Goal: Transaction & Acquisition: Purchase product/service

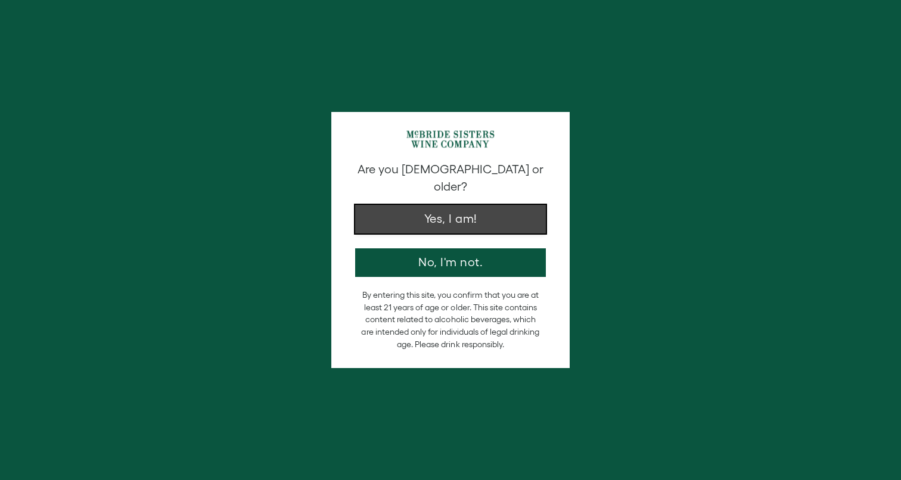
click at [451, 213] on button "Yes, I am!" at bounding box center [450, 219] width 191 height 29
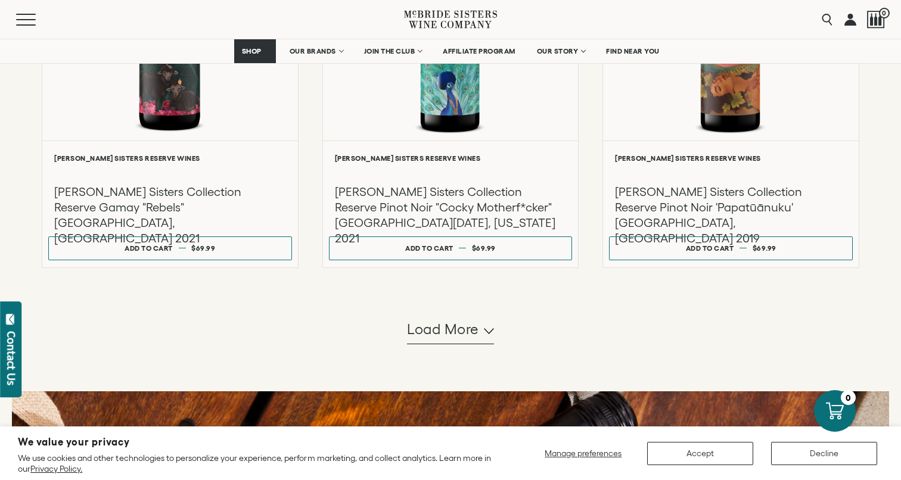
scroll to position [1093, 0]
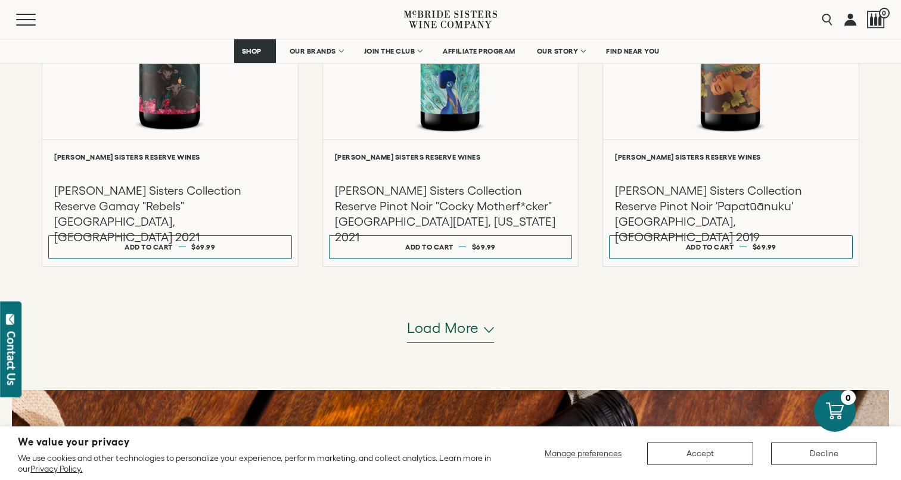
click at [436, 333] on span "Load more" at bounding box center [443, 328] width 72 height 20
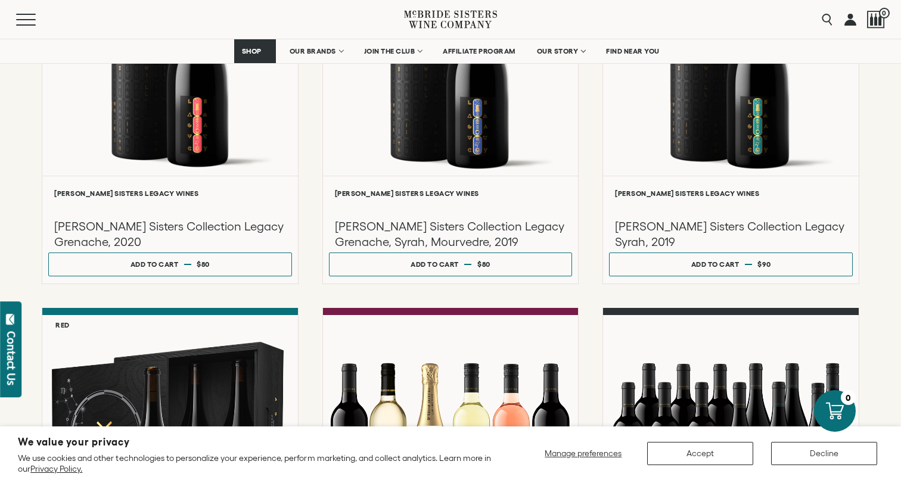
scroll to position [1490, 0]
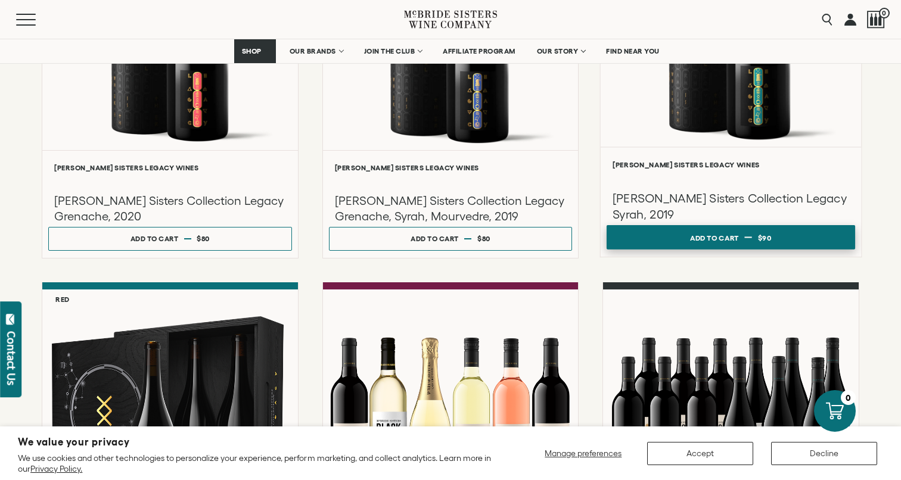
click at [724, 235] on div "Add to cart" at bounding box center [714, 237] width 49 height 18
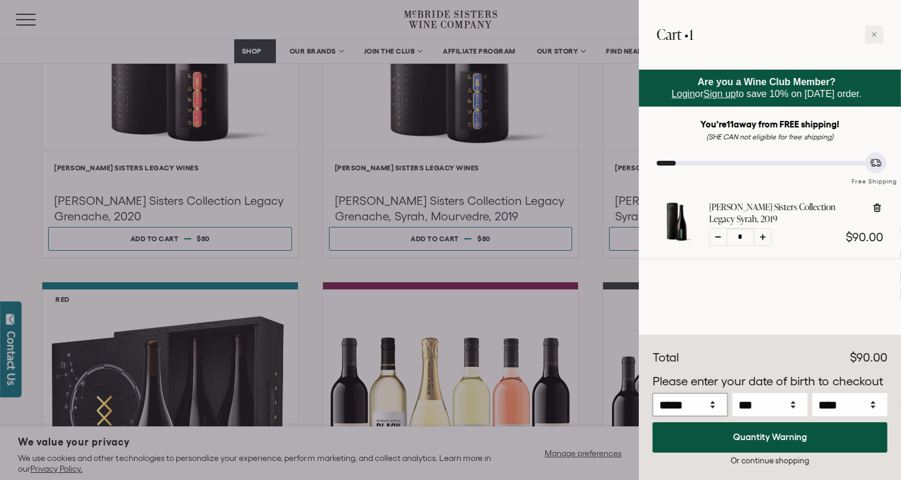
click at [701, 399] on select "***** *** *** *** *** *** *** *** *** *** *** *** ***" at bounding box center [689, 404] width 75 height 23
select select "*"
click at [652, 393] on select "***** *** *** *** *** *** *** *** *** *** *** *** ***" at bounding box center [689, 404] width 75 height 23
click at [747, 414] on select "*** * * * * * * * * * ** ** ** ** ** ** ** ** ** ** ** ** ** ** ** ** ** ** ** …" at bounding box center [769, 404] width 75 height 23
select select "*"
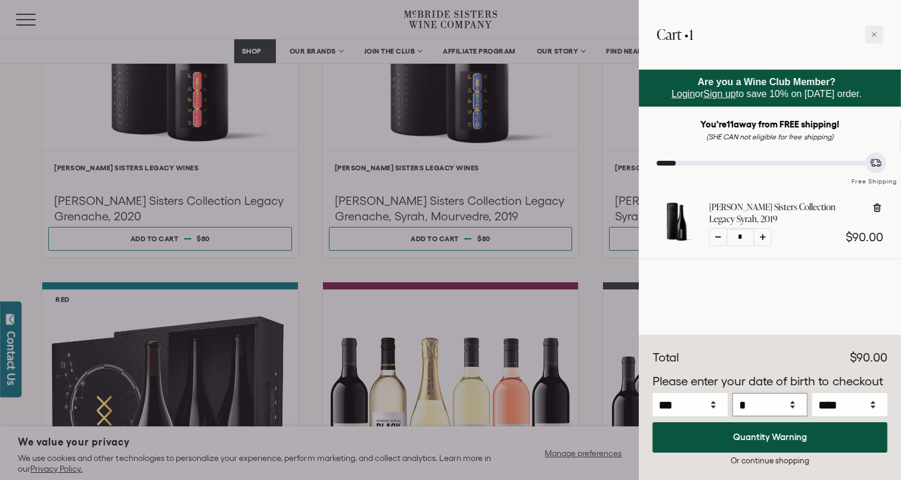
click at [732, 393] on select "*** * * * * * * * * * ** ** ** ** ** ** ** ** ** ** ** ** ** ** ** ** ** ** ** …" at bounding box center [769, 404] width 75 height 23
click at [838, 402] on select "**** **** **** **** **** **** **** **** **** **** **** **** **** **** **** ****…" at bounding box center [849, 404] width 75 height 23
click at [812, 393] on select "**** **** **** **** **** **** **** **** **** **** **** **** **** **** **** ****…" at bounding box center [849, 404] width 75 height 23
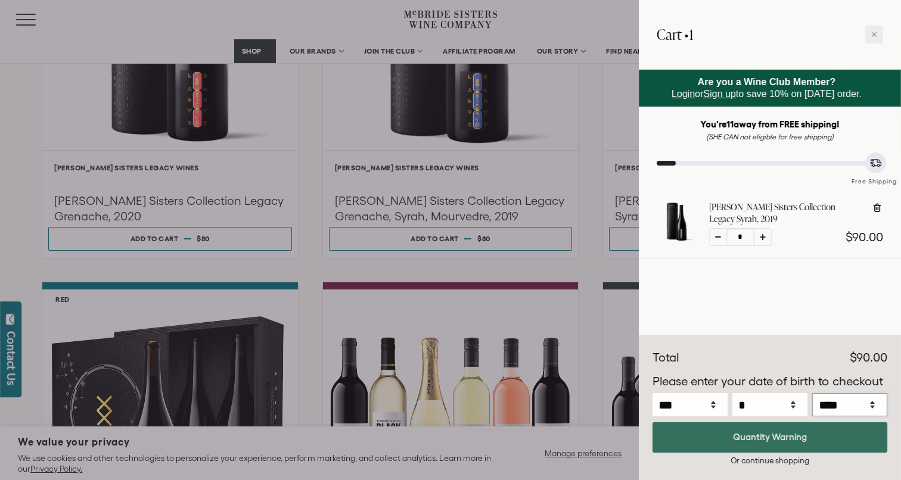
select select "****"
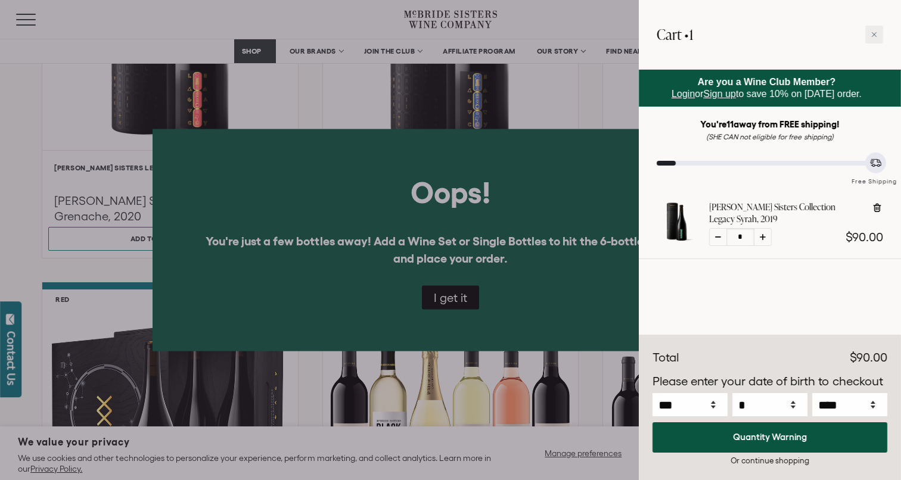
click at [454, 295] on div at bounding box center [450, 240] width 901 height 480
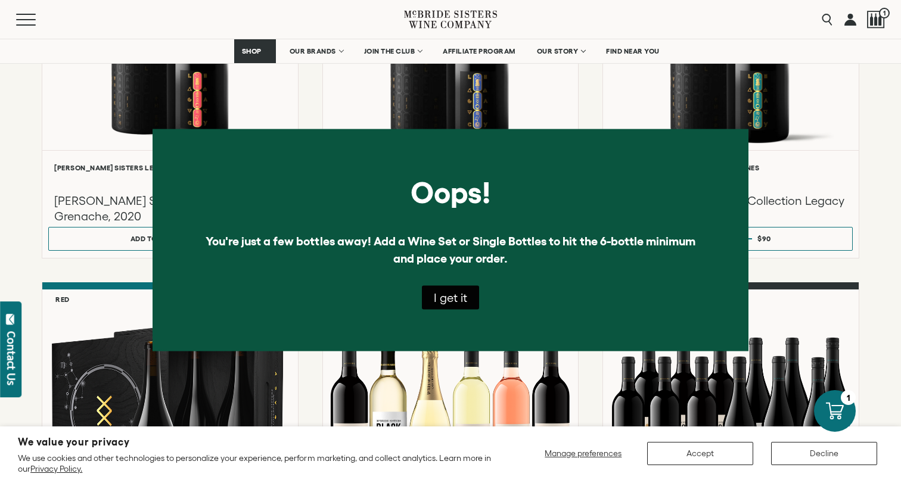
click at [457, 299] on button "I get it" at bounding box center [450, 297] width 57 height 24
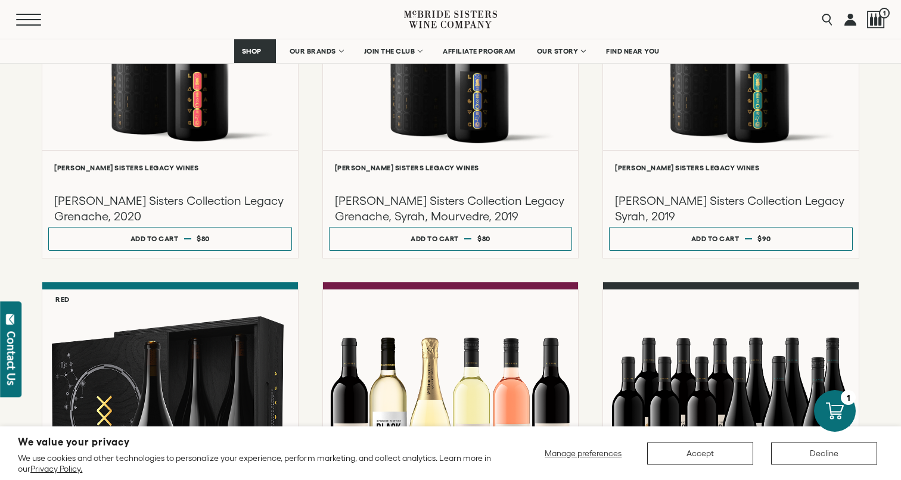
click at [33, 24] on span "Mobile Menu Trigger" at bounding box center [28, 24] width 25 height 1
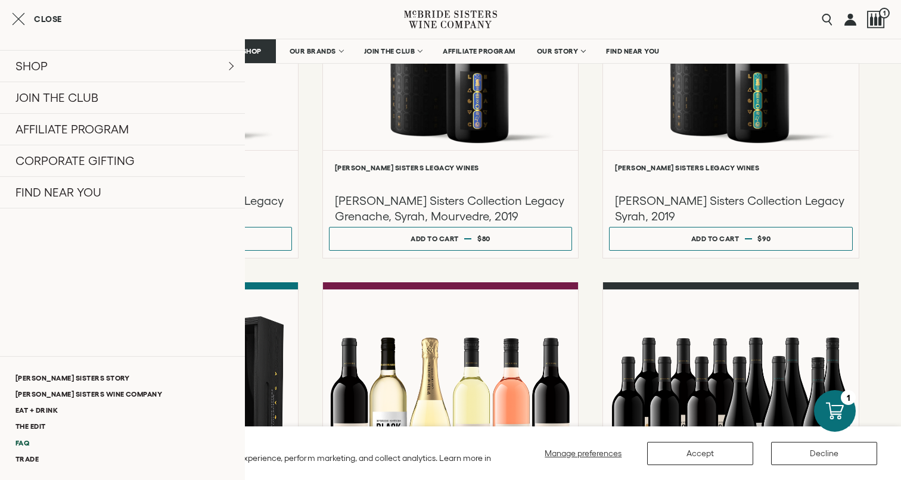
click at [23, 444] on link "FAQ" at bounding box center [122, 443] width 245 height 16
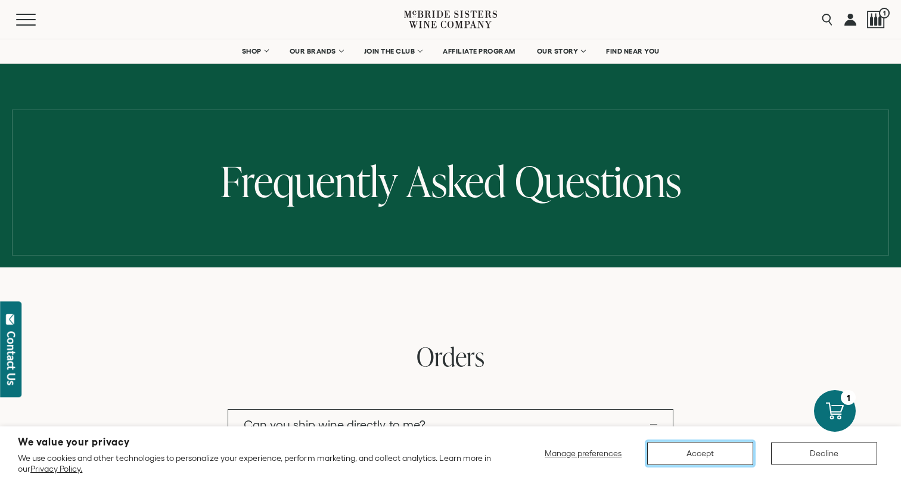
click at [707, 453] on button "Accept" at bounding box center [700, 453] width 106 height 23
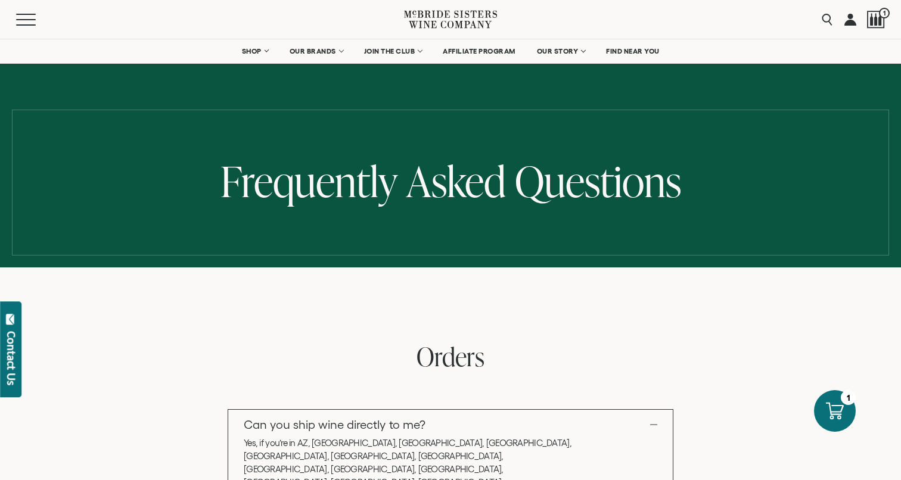
select select "****"
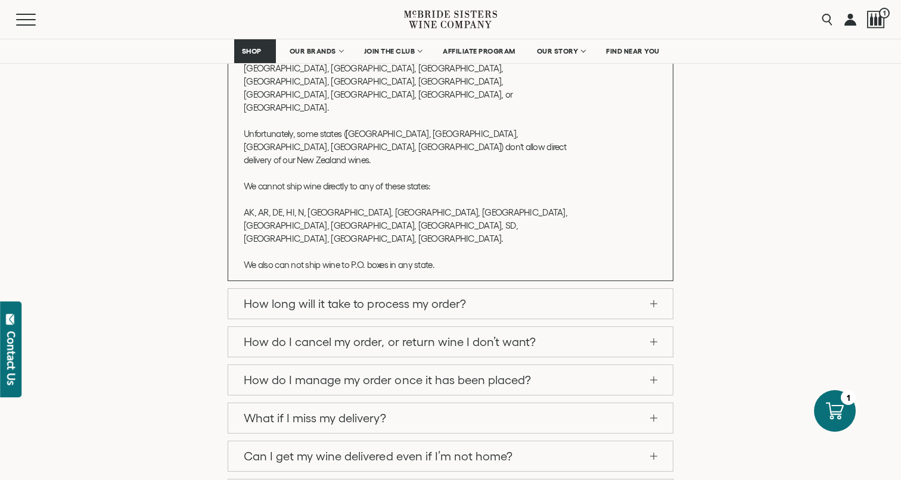
scroll to position [478, 0]
click at [654, 304] on span at bounding box center [653, 304] width 7 height 1
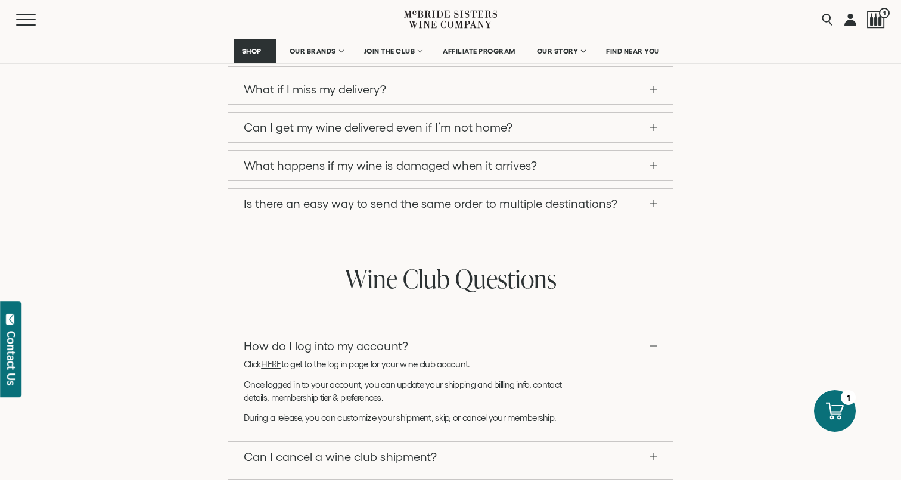
scroll to position [547, 0]
click at [465, 391] on p "Once logged in to your account, you can update your shipping and billing info, …" at bounding box center [409, 390] width 331 height 26
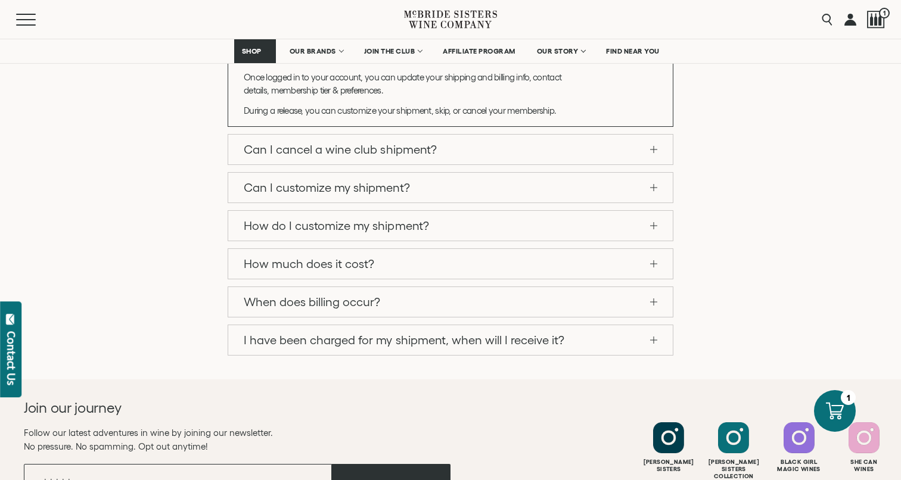
scroll to position [857, 0]
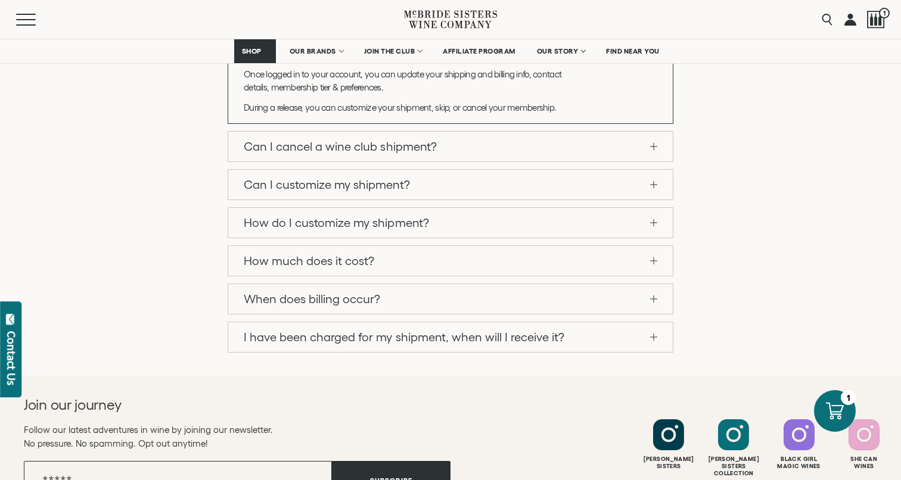
click at [503, 262] on link "How much does it cost?" at bounding box center [450, 261] width 444 height 30
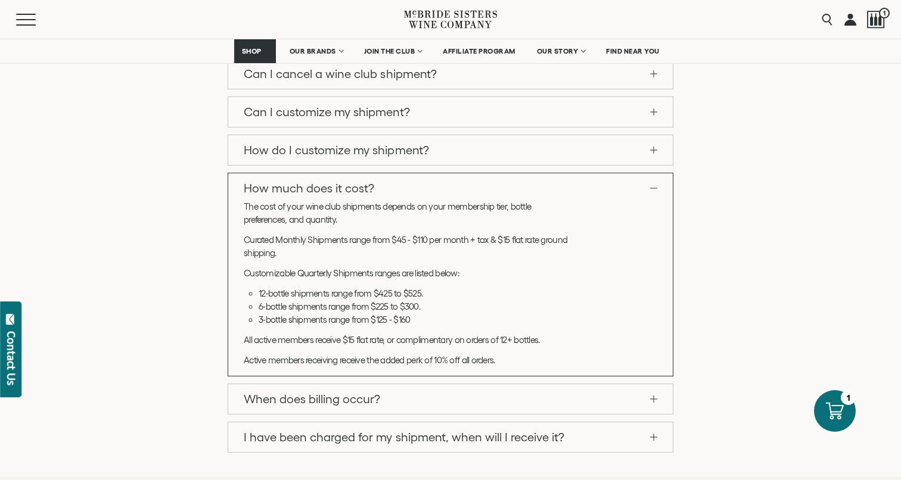
click at [652, 185] on link "How much does it cost?" at bounding box center [450, 188] width 444 height 30
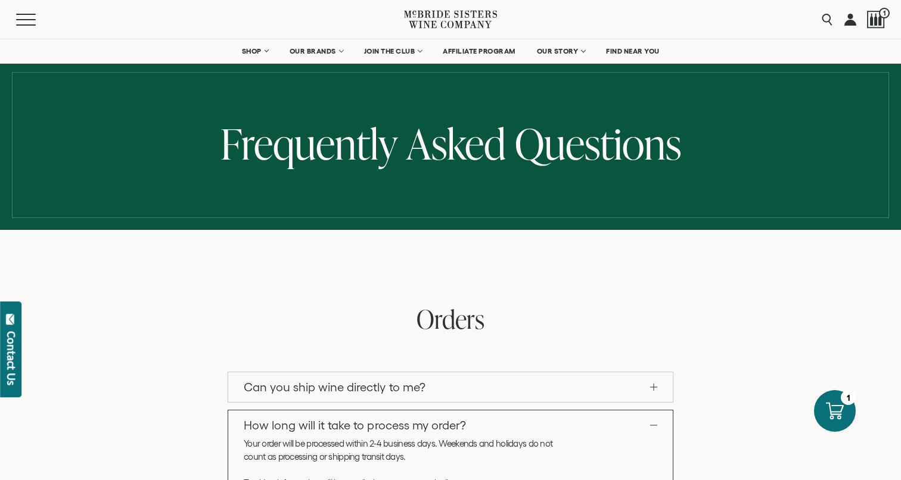
scroll to position [0, 0]
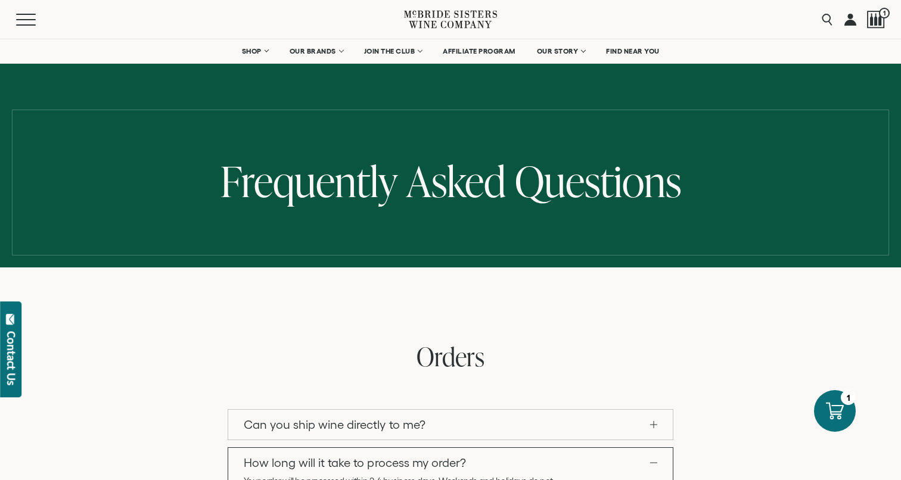
click at [506, 424] on link "Can you ship wine directly to me?" at bounding box center [450, 425] width 444 height 30
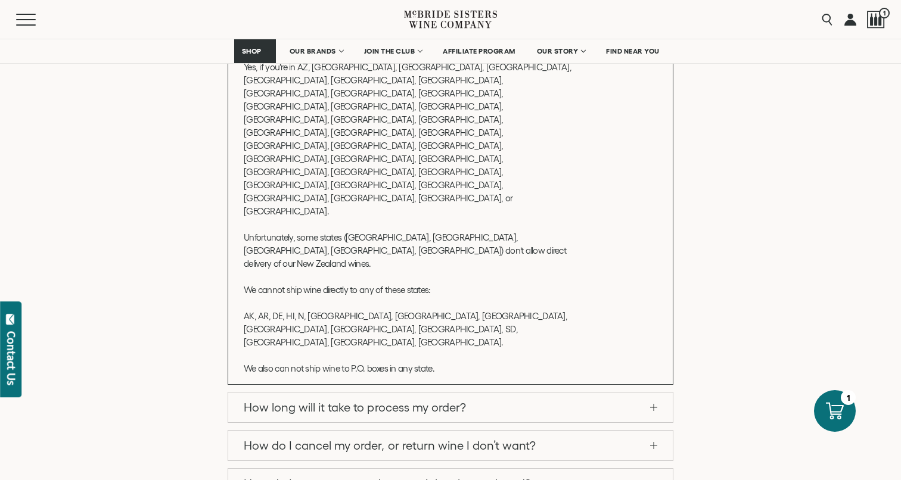
scroll to position [379, 0]
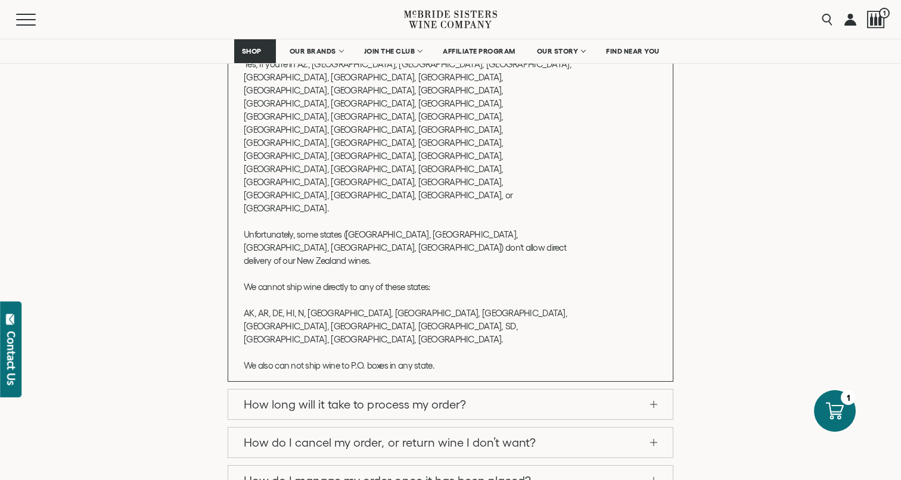
click at [571, 390] on link "How long will it take to process my order?" at bounding box center [450, 405] width 444 height 30
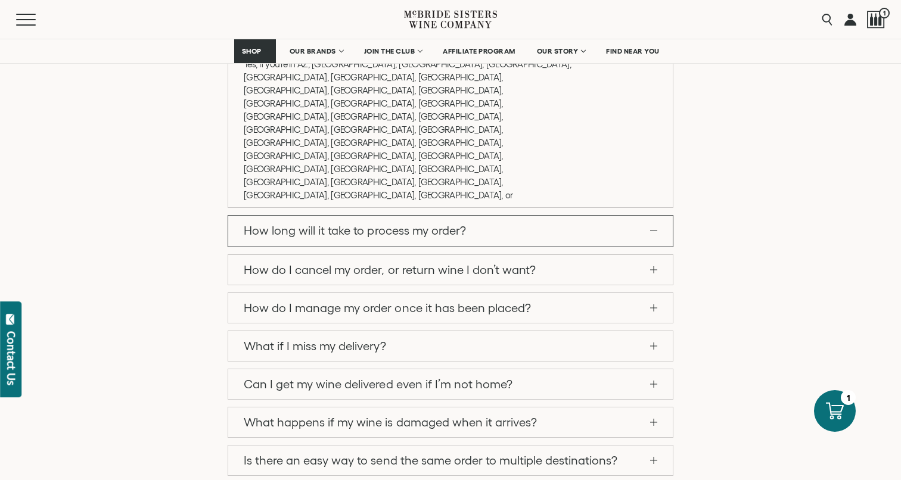
scroll to position [379, 0]
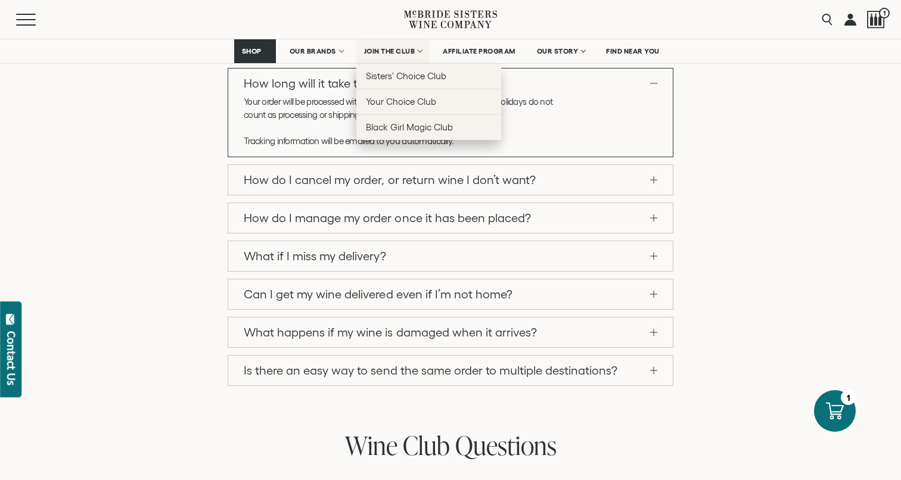
click at [393, 47] on span "JOIN THE CLUB" at bounding box center [389, 51] width 51 height 8
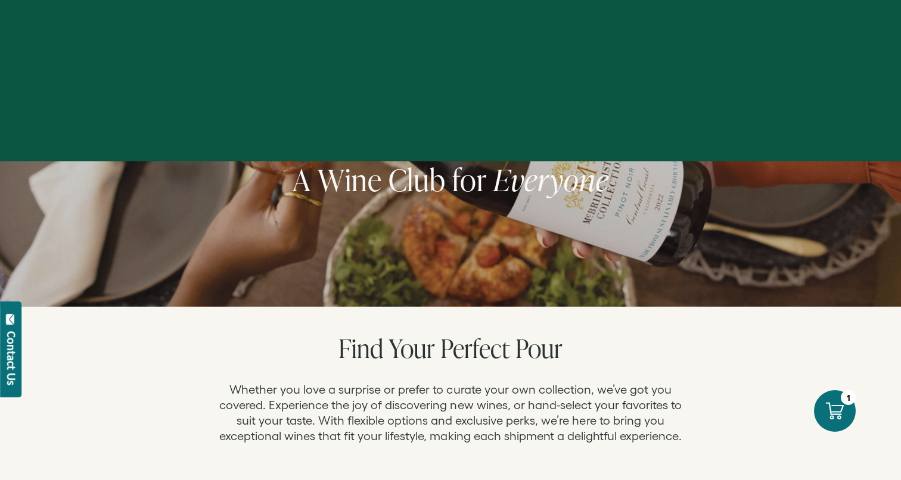
select select "****"
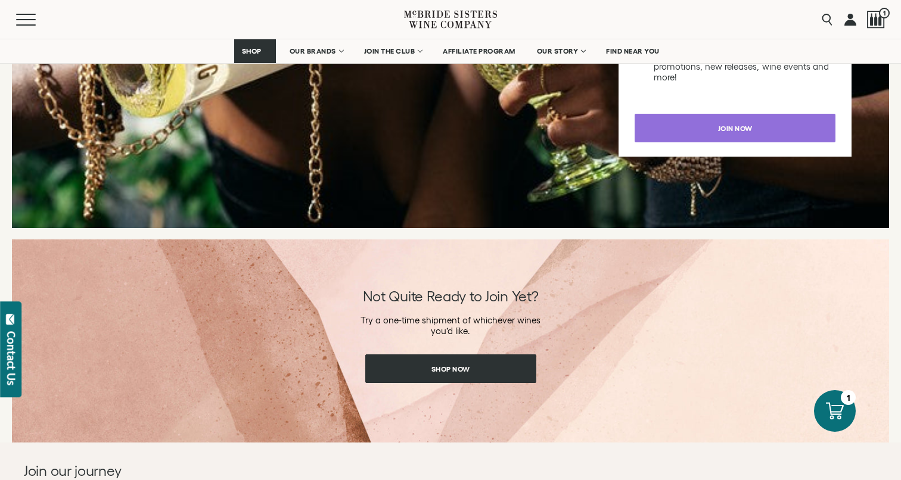
scroll to position [1672, 0]
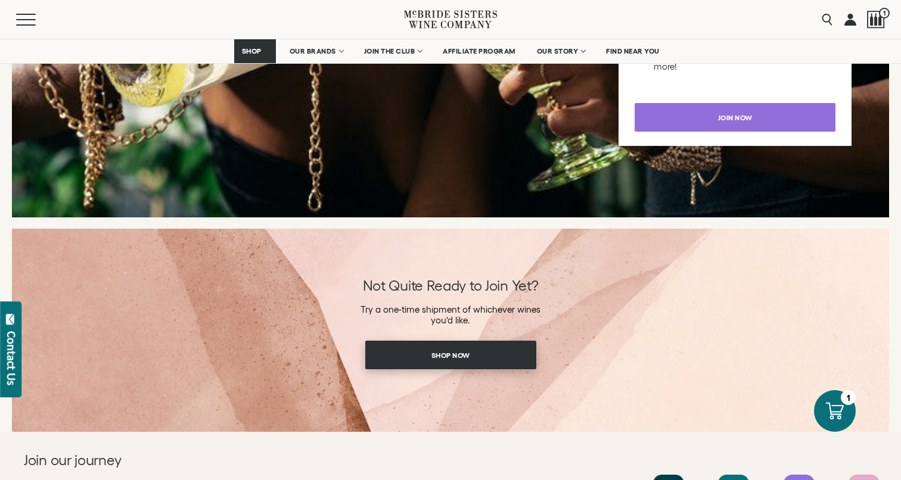
click at [444, 362] on span "Shop Now" at bounding box center [450, 355] width 80 height 23
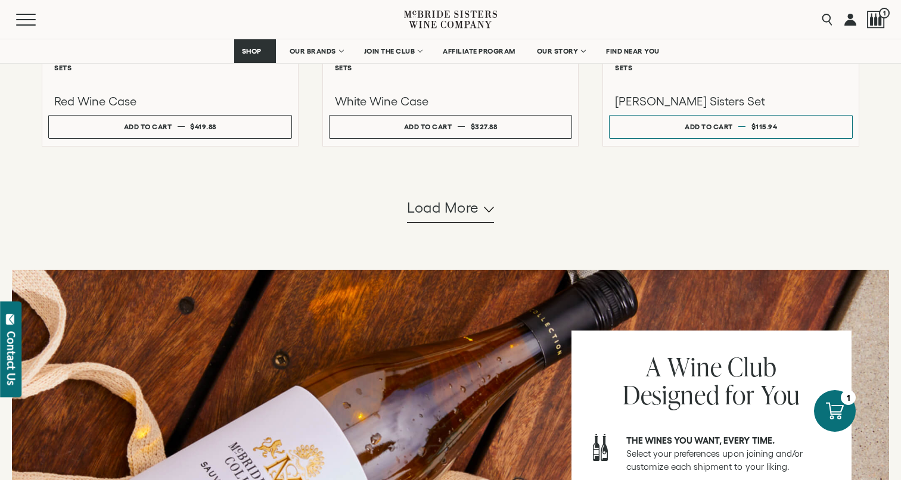
scroll to position [1191, 0]
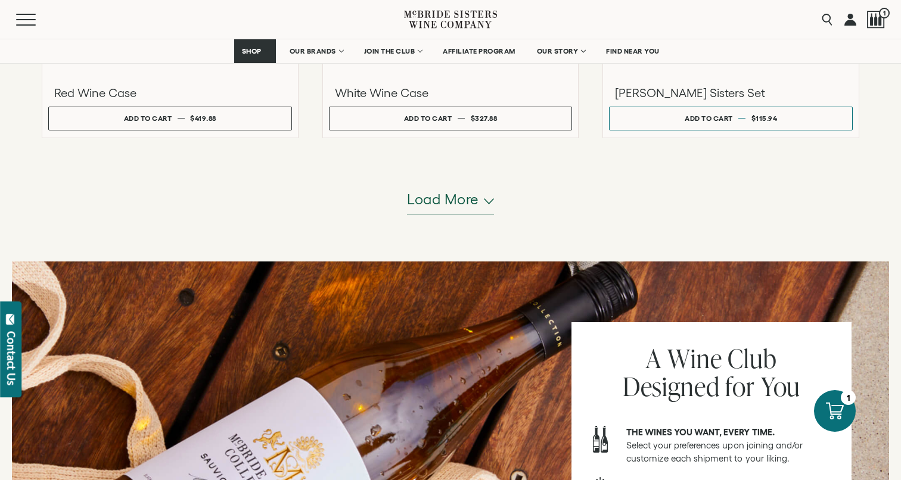
click at [474, 207] on span "Load more" at bounding box center [443, 199] width 72 height 20
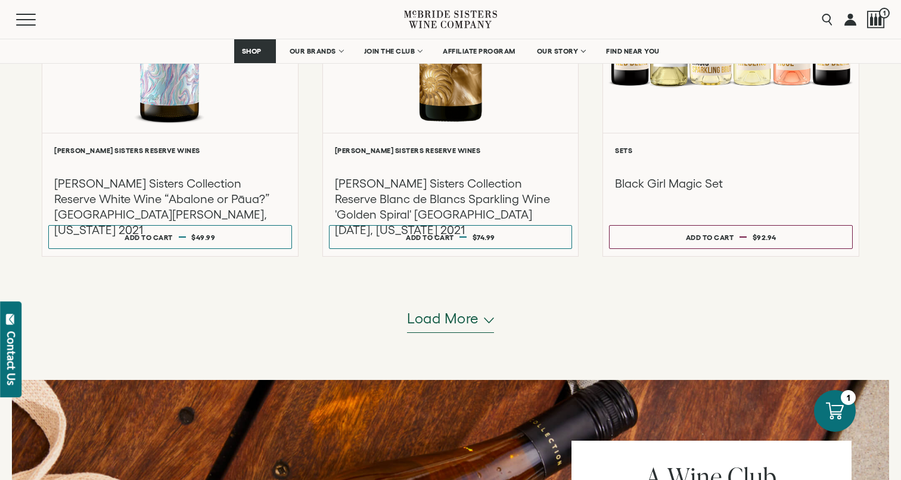
scroll to position [2241, 0]
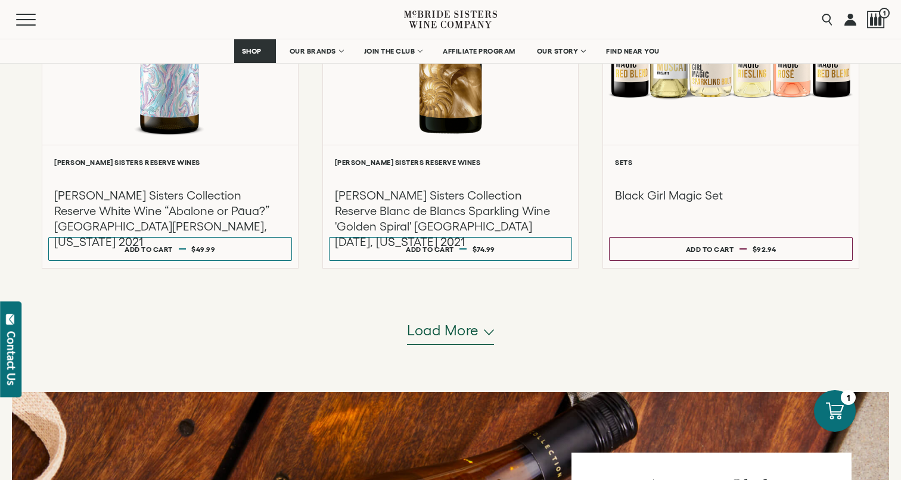
click at [466, 331] on span "Load more" at bounding box center [443, 331] width 72 height 20
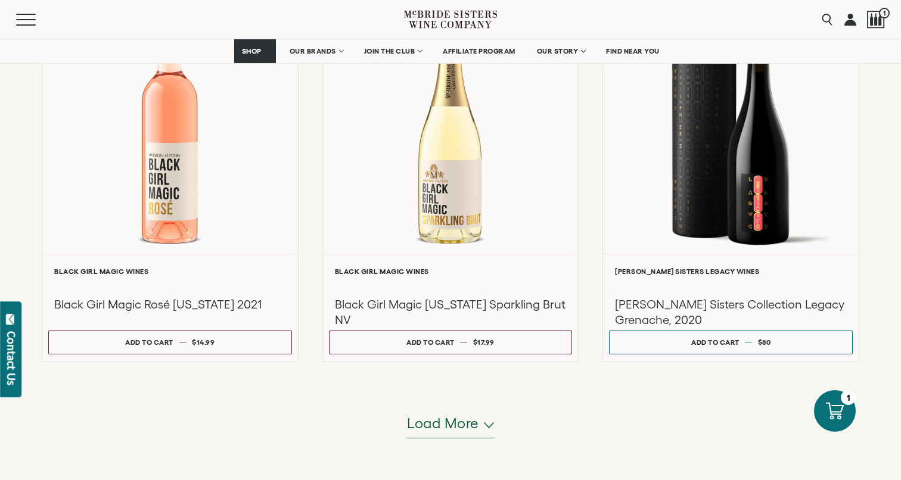
scroll to position [3411, 0]
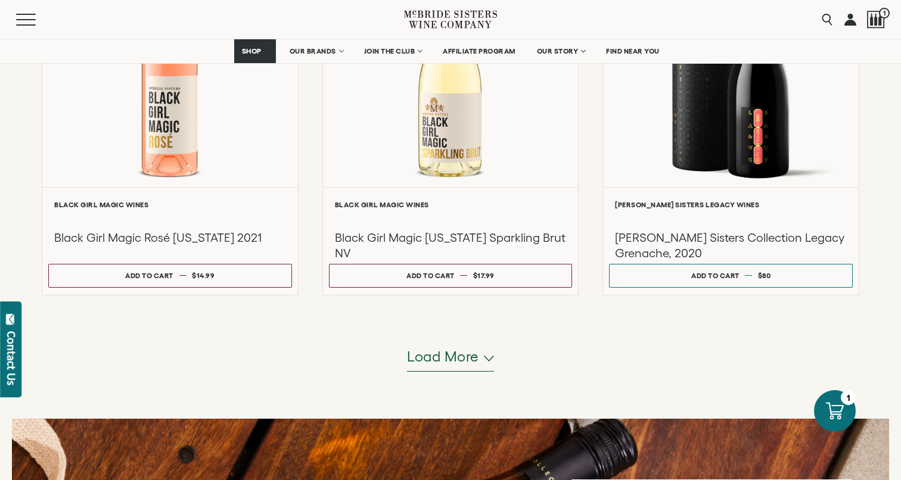
click at [454, 369] on button "Load more" at bounding box center [450, 357] width 87 height 29
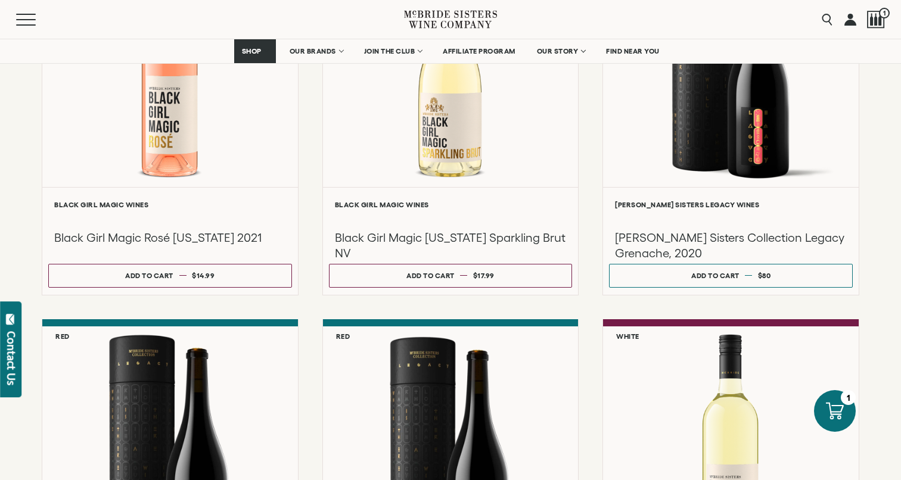
select select "****"
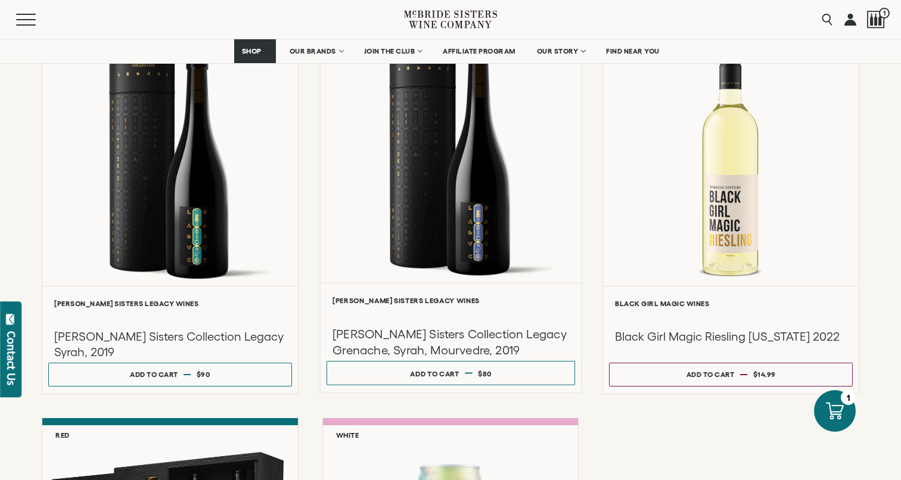
scroll to position [3700, 0]
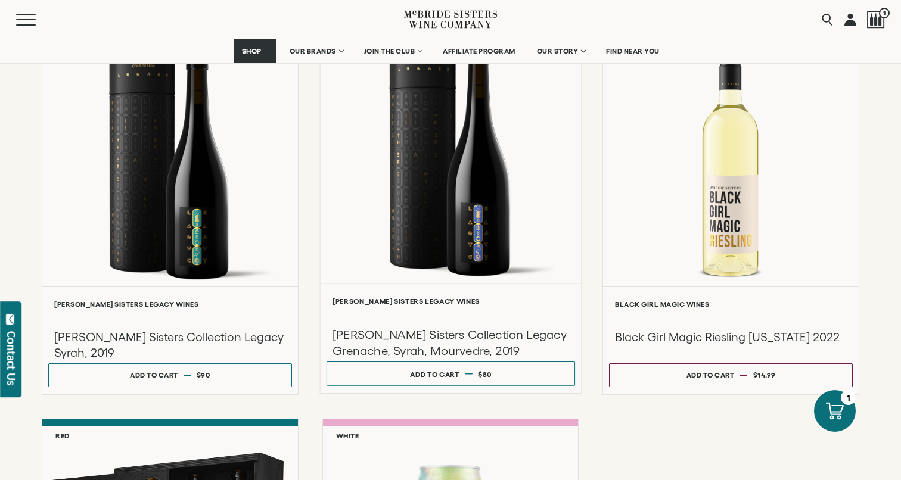
click at [451, 346] on h3 "[PERSON_NAME] Sisters Collection Legacy Grenache, Syrah, Mourvedre, 2019" at bounding box center [450, 343] width 236 height 32
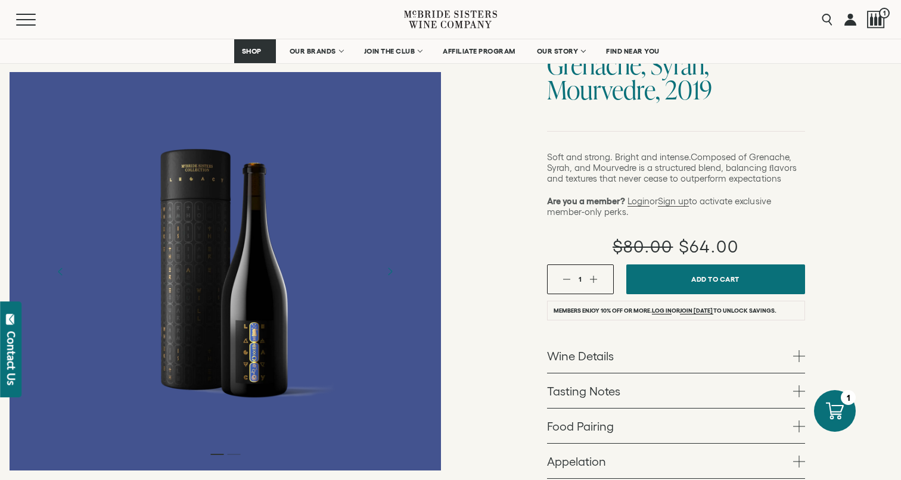
scroll to position [146, 0]
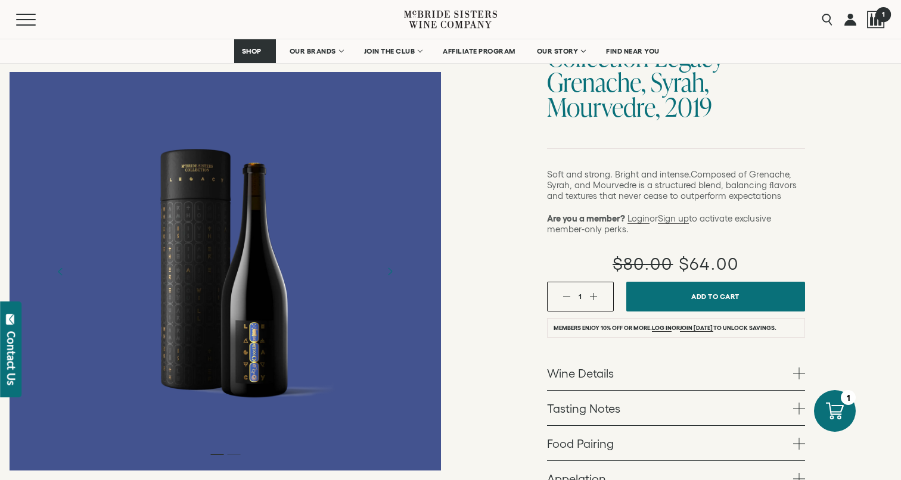
click at [876, 21] on div at bounding box center [876, 20] width 18 height 18
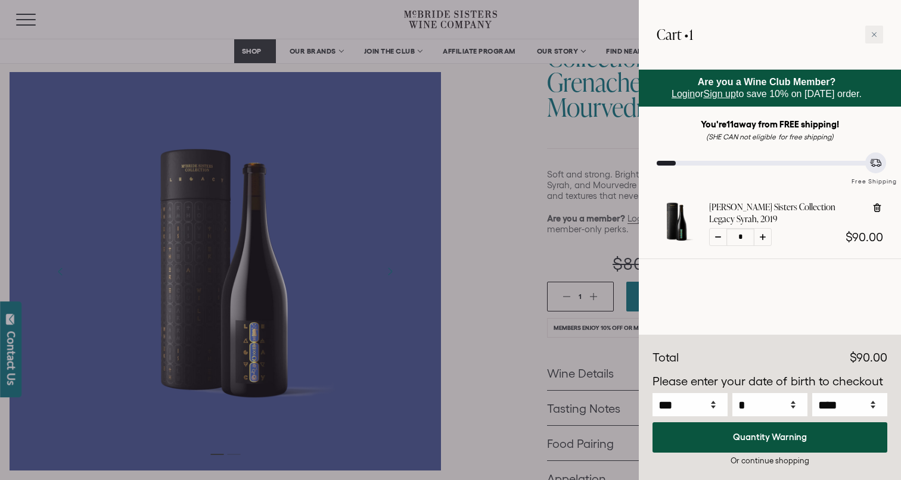
select select "****"
click at [876, 21] on div "Cart • 1" at bounding box center [770, 35] width 262 height 70
click at [712, 241] on div at bounding box center [718, 237] width 18 height 18
type input "*"
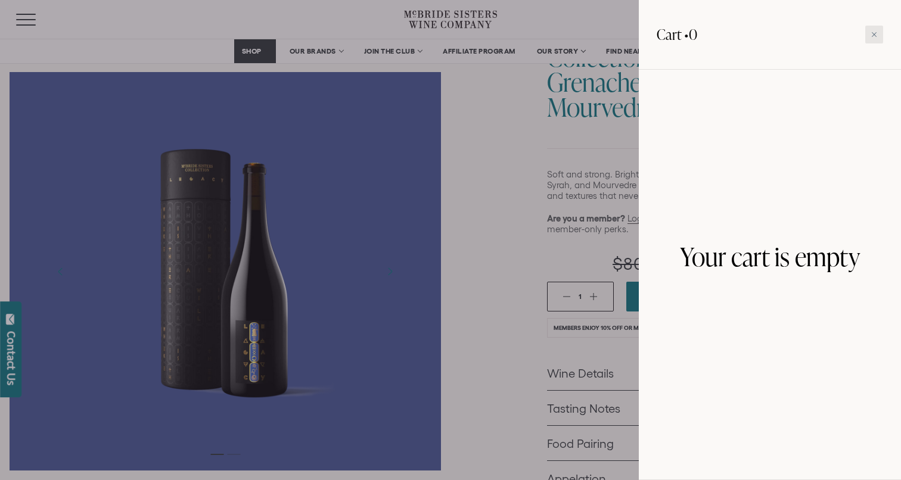
click at [876, 35] on icon at bounding box center [874, 35] width 6 height 6
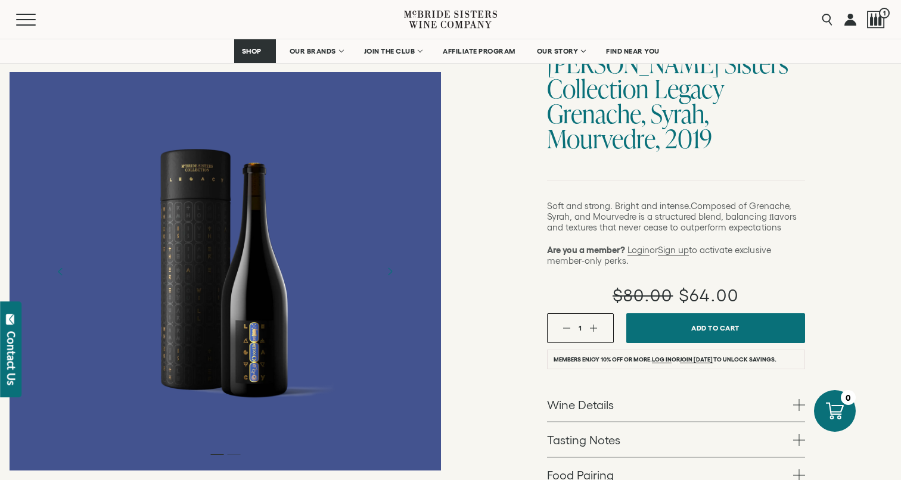
scroll to position [155, 0]
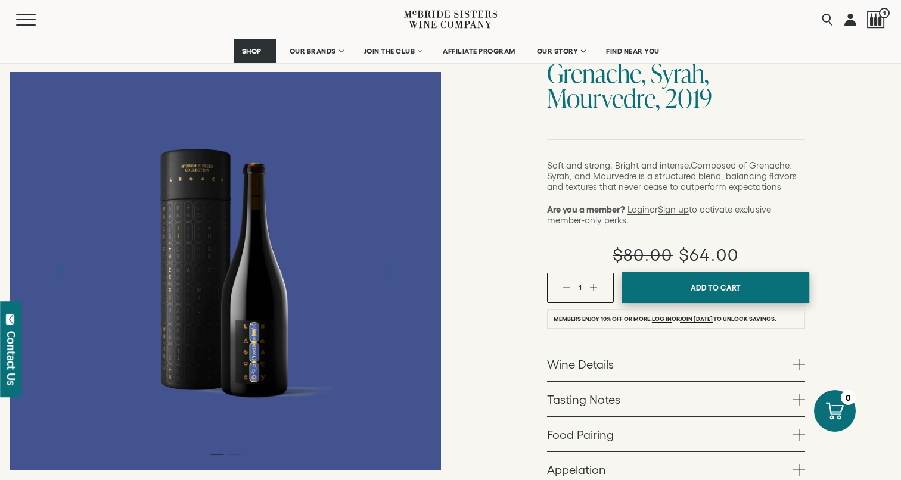
click at [710, 279] on span "Add To Cart" at bounding box center [715, 288] width 51 height 18
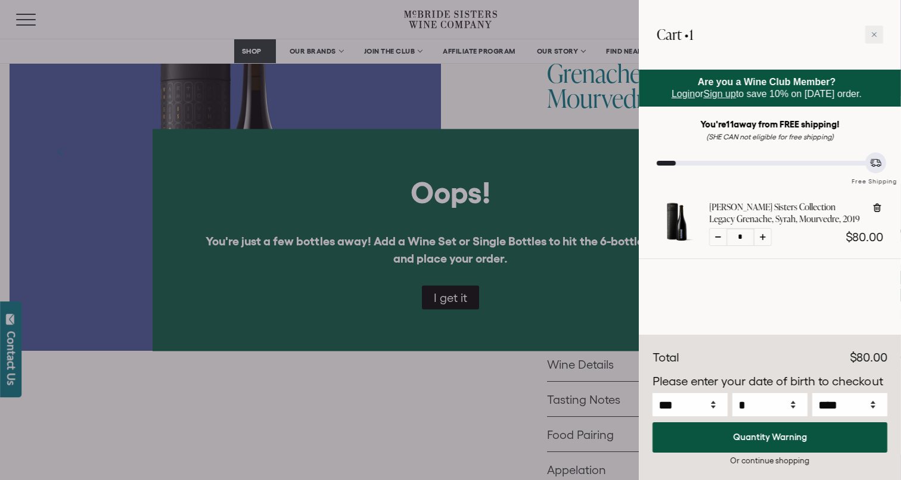
click at [466, 299] on div at bounding box center [450, 240] width 901 height 480
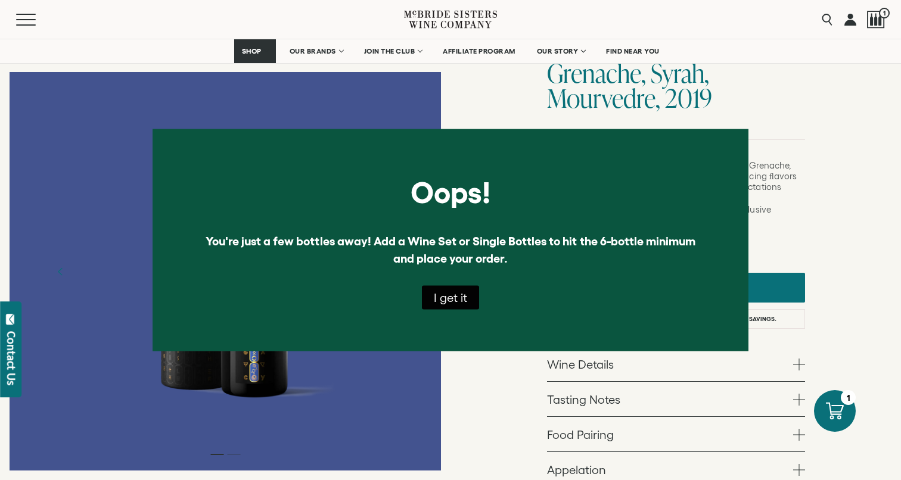
click at [456, 297] on button "I get it" at bounding box center [450, 297] width 57 height 24
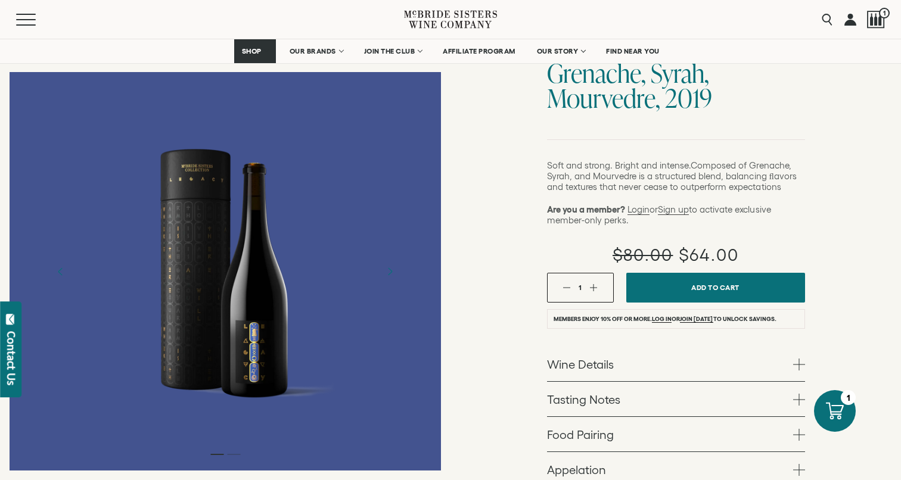
click at [699, 417] on link "Food Pairing" at bounding box center [676, 434] width 258 height 35
click at [734, 382] on link "Tasting Notes" at bounding box center [676, 399] width 258 height 35
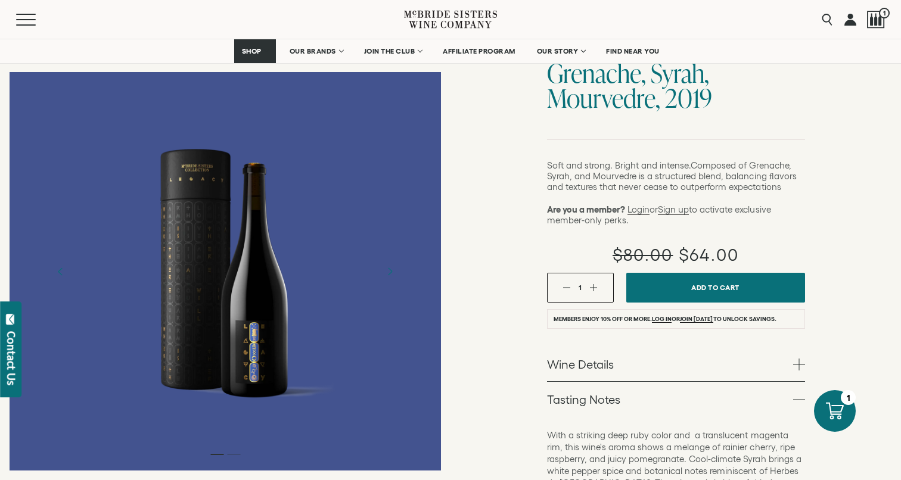
click at [732, 382] on link "Tasting Notes" at bounding box center [676, 399] width 258 height 35
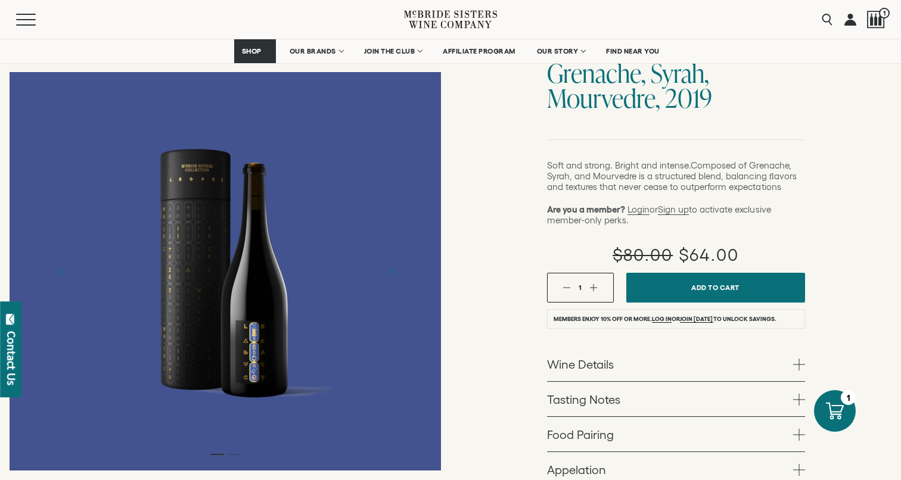
click at [735, 347] on link "Wine Details" at bounding box center [676, 364] width 258 height 35
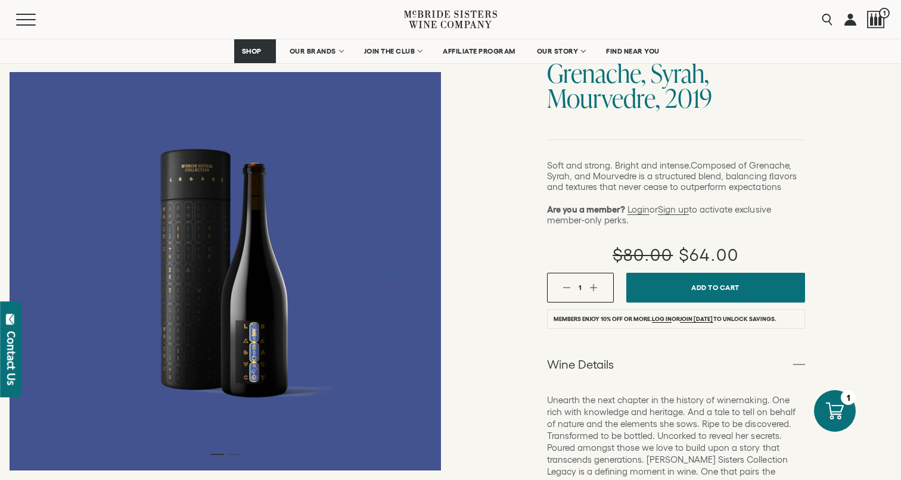
click at [735, 347] on link "Wine Details" at bounding box center [676, 364] width 258 height 35
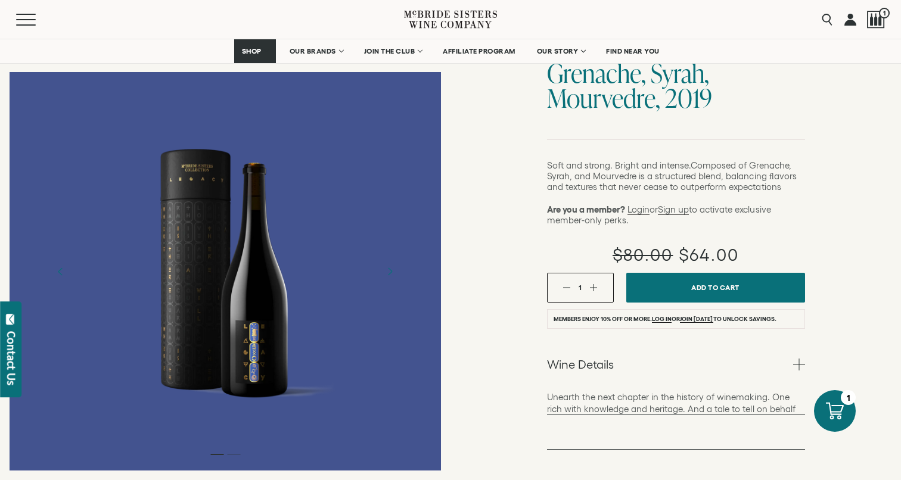
select select "****"
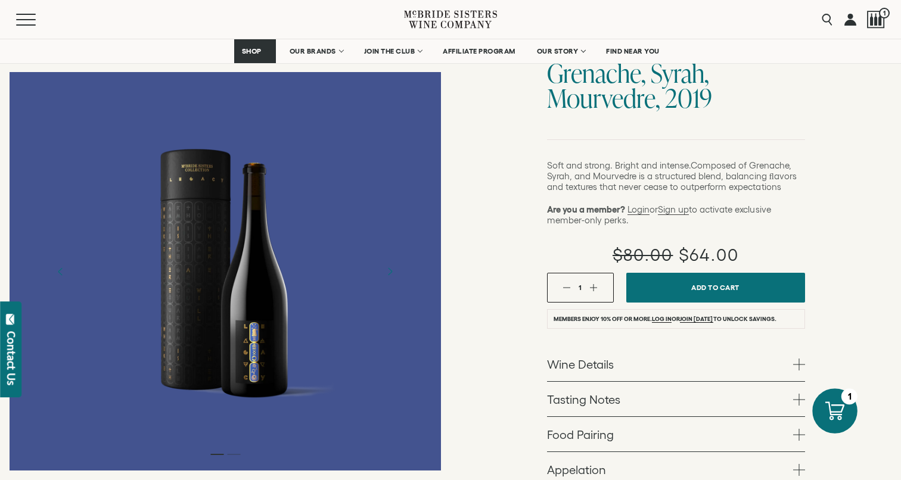
click at [839, 407] on icon at bounding box center [834, 411] width 19 height 19
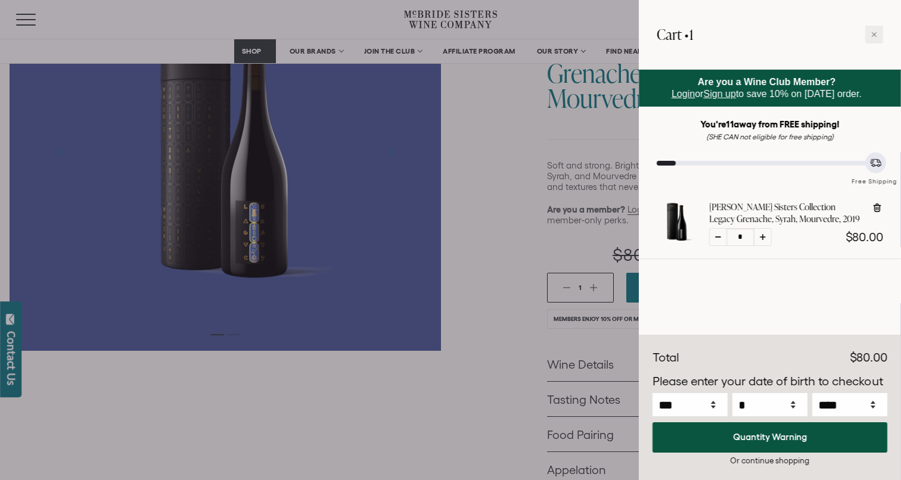
click at [709, 289] on div at bounding box center [770, 277] width 262 height 36
click at [543, 265] on div at bounding box center [450, 240] width 901 height 480
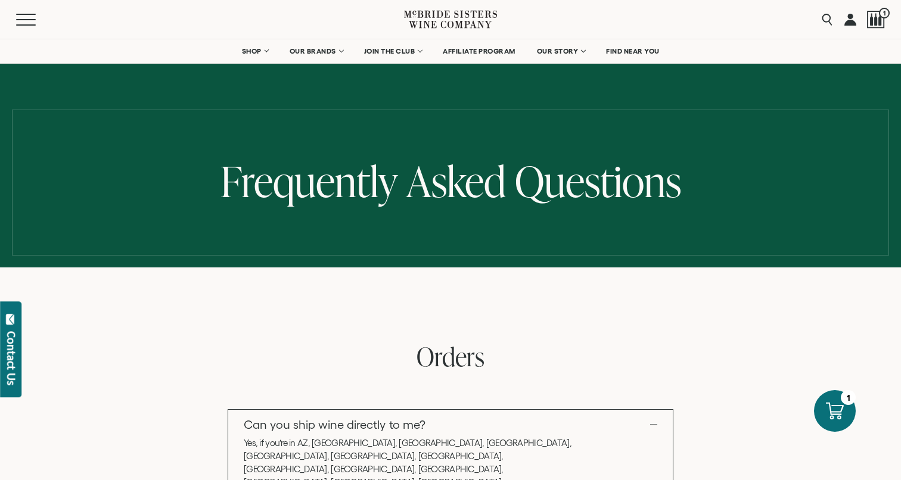
select select "****"
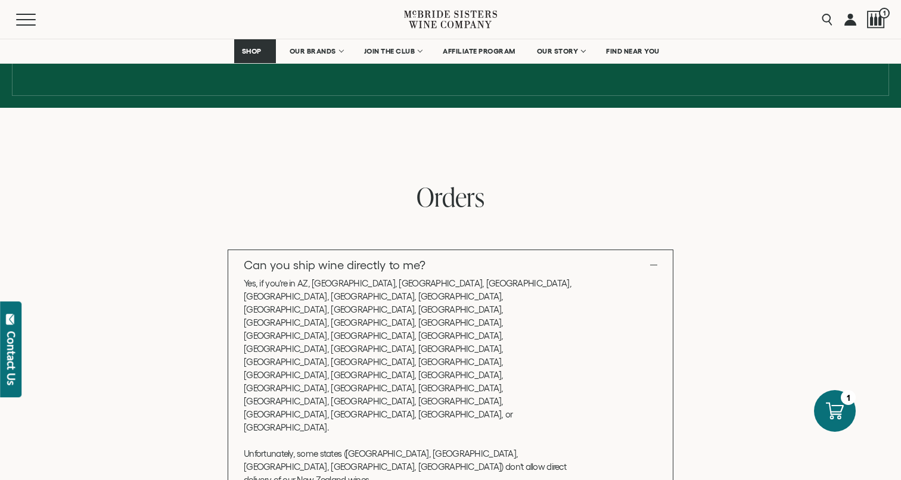
scroll to position [167, 0]
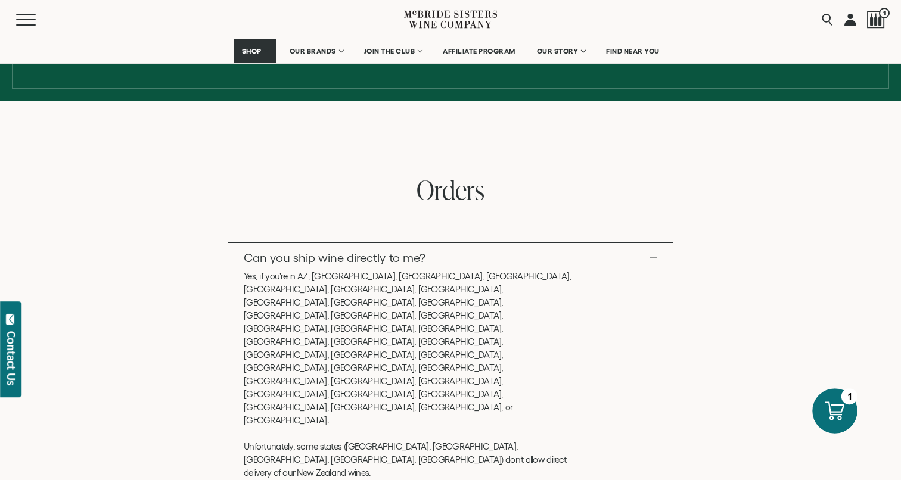
click at [827, 411] on icon at bounding box center [834, 411] width 19 height 19
